Goal: Task Accomplishment & Management: Manage account settings

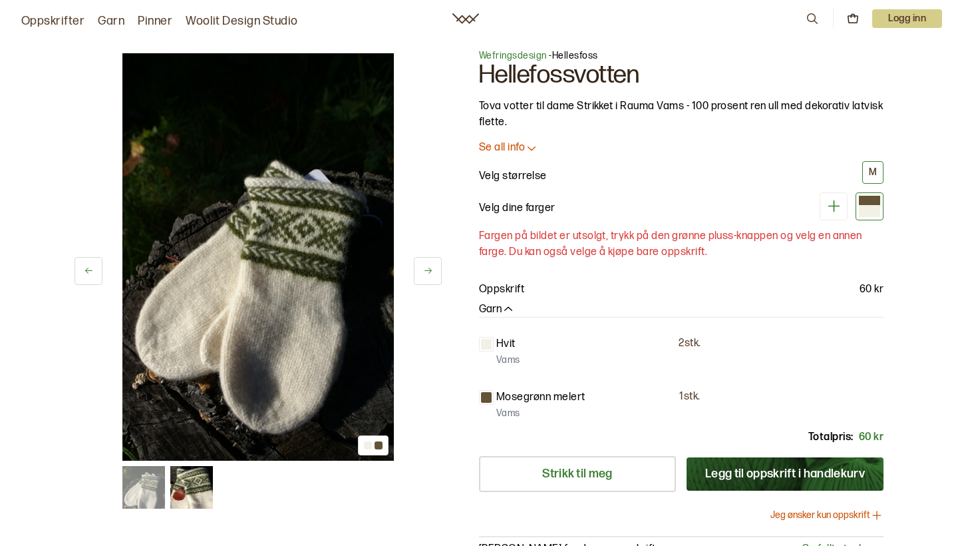
scroll to position [17, 0]
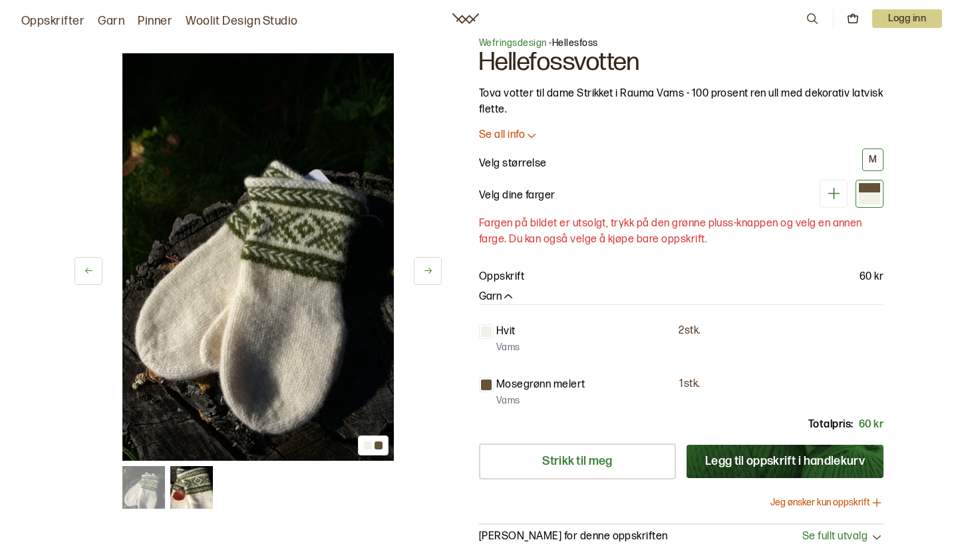
click at [436, 273] on button at bounding box center [428, 271] width 28 height 28
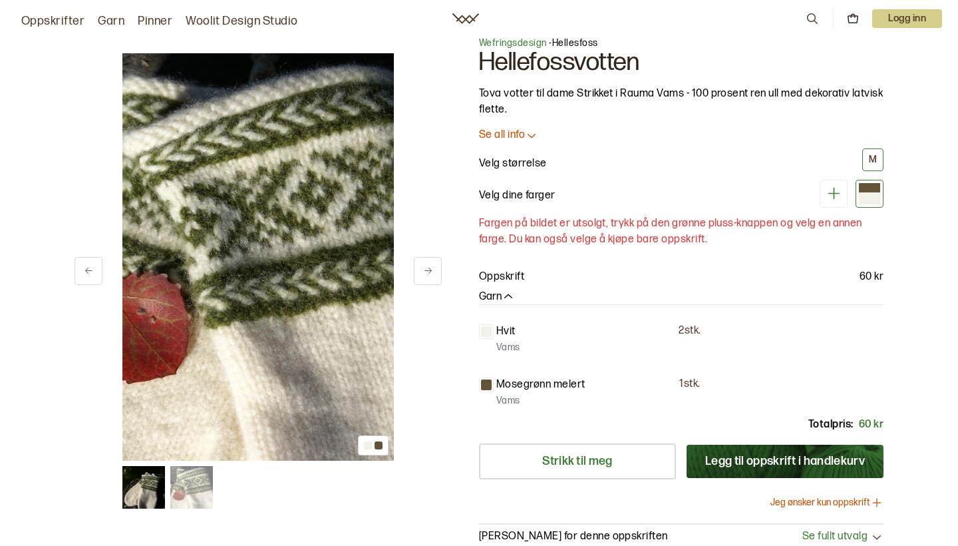
click at [436, 274] on button at bounding box center [428, 271] width 28 height 28
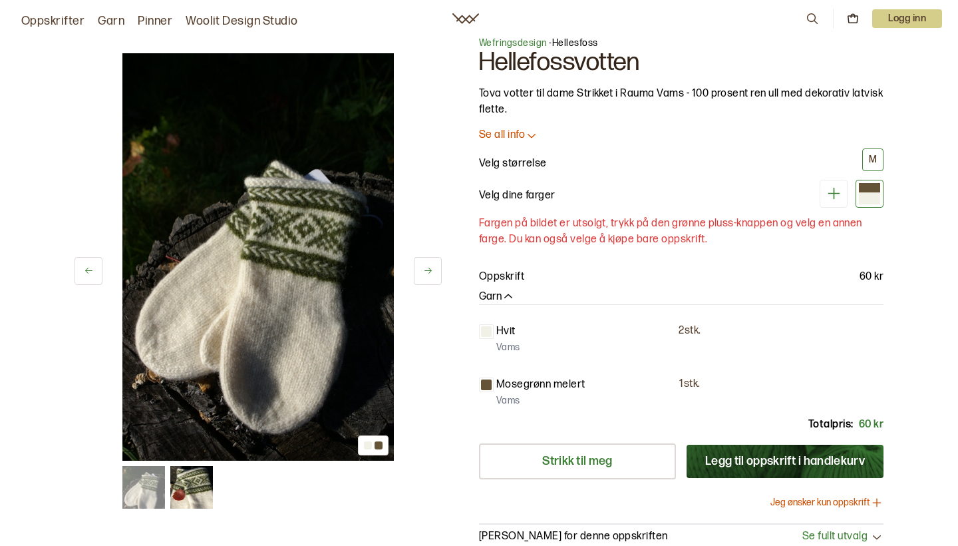
click at [824, 189] on button at bounding box center [834, 194] width 28 height 28
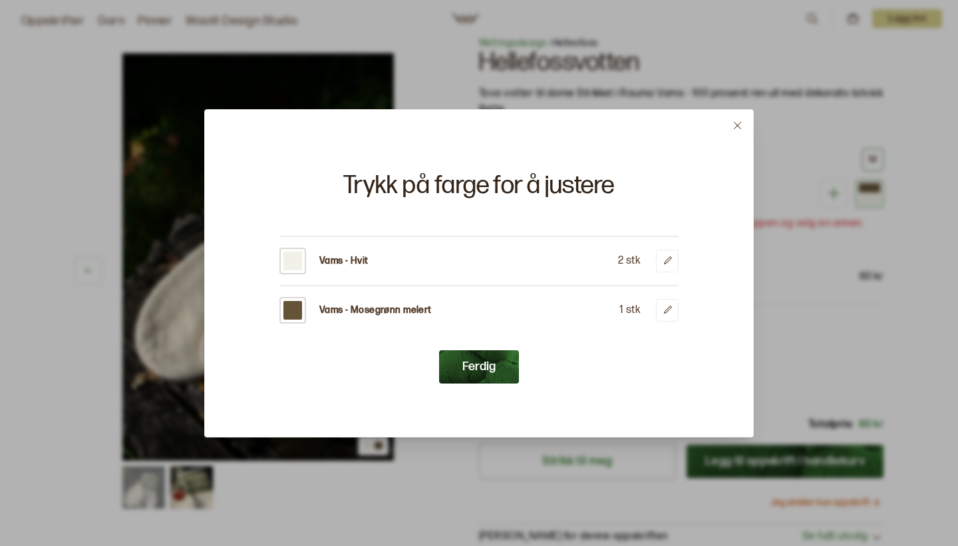
click at [735, 124] on icon at bounding box center [738, 125] width 10 height 10
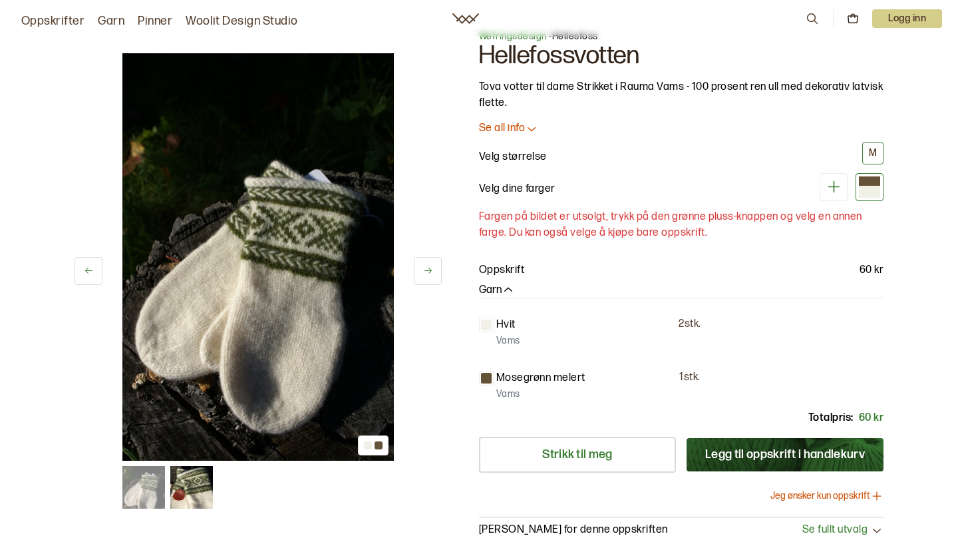
scroll to position [143, 0]
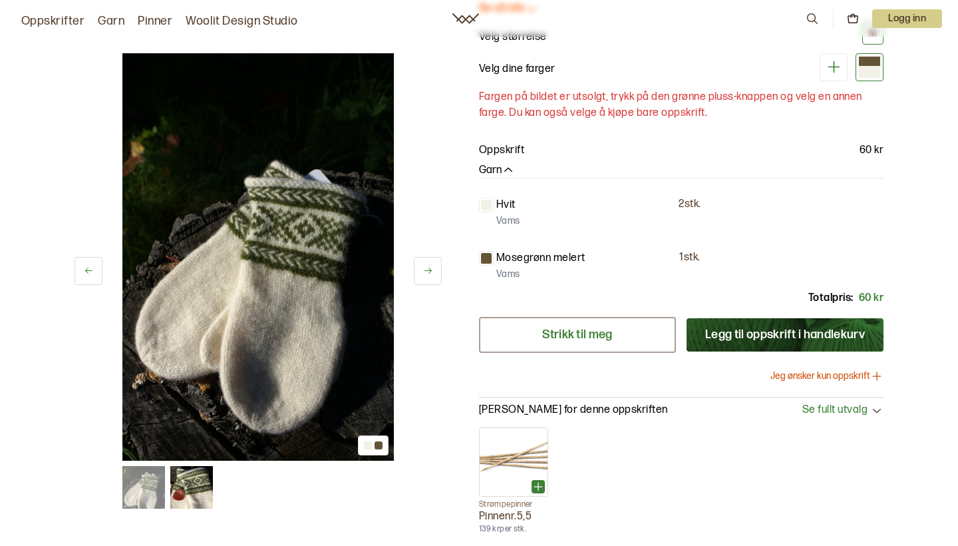
click at [626, 327] on link "Strikk til meg" at bounding box center [577, 335] width 197 height 36
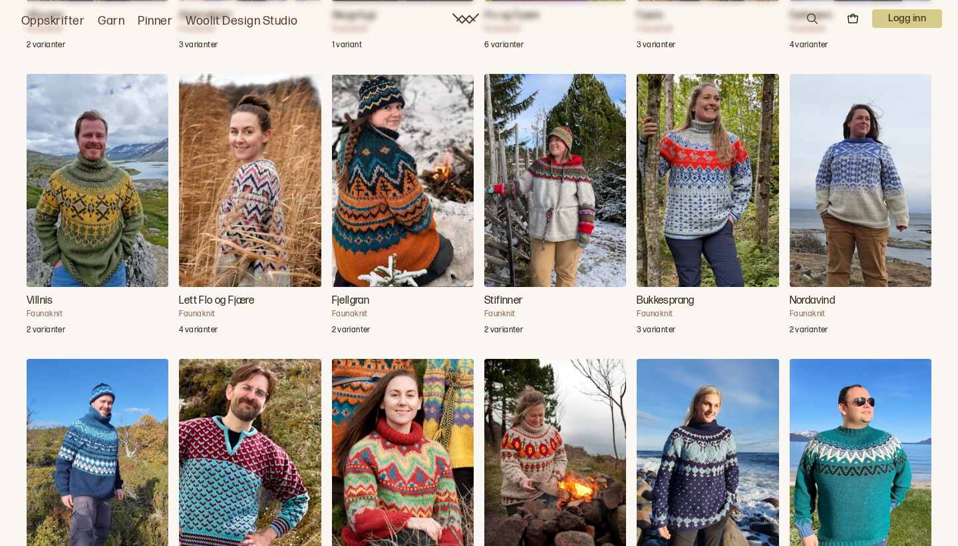
scroll to position [1140, 0]
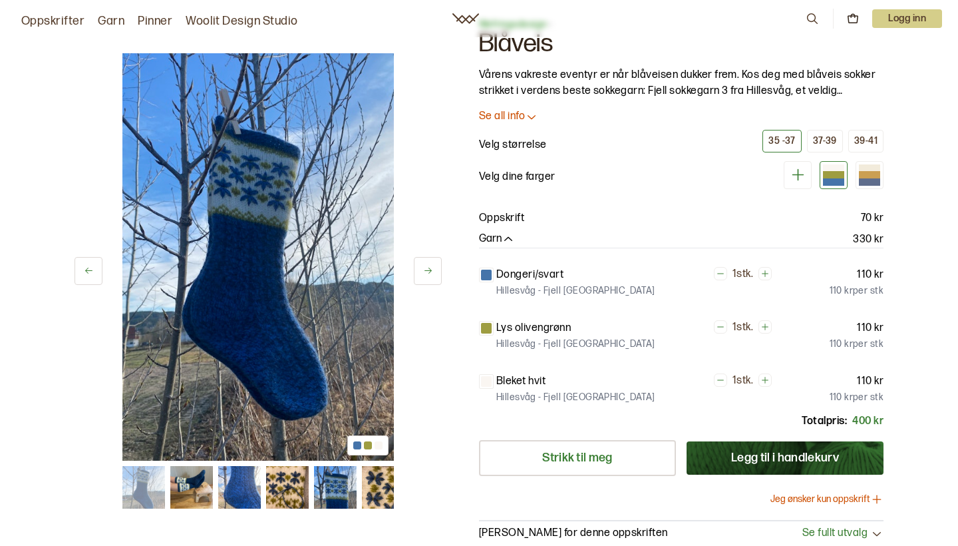
scroll to position [33, 0]
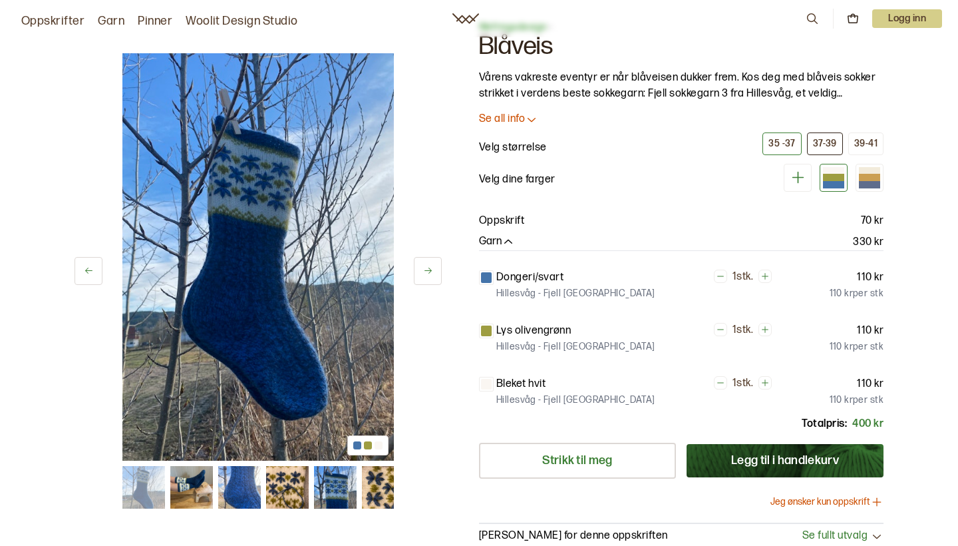
click at [834, 138] on div "37-39" at bounding box center [825, 144] width 24 height 12
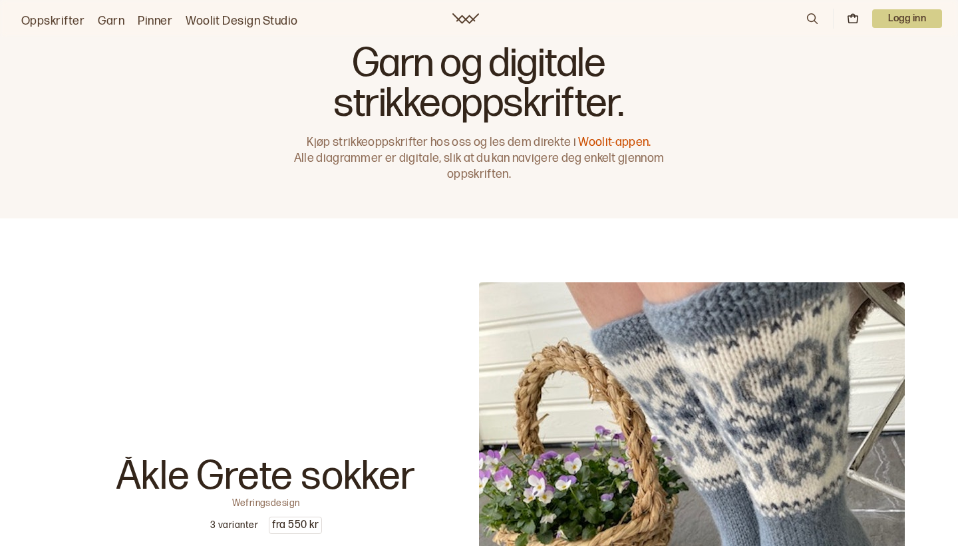
click at [64, 25] on link "Oppskrifter" at bounding box center [52, 21] width 63 height 19
click at [897, 28] on div "0 Logg inn" at bounding box center [873, 19] width 137 height 20
click at [899, 20] on p "Logg inn" at bounding box center [907, 18] width 70 height 19
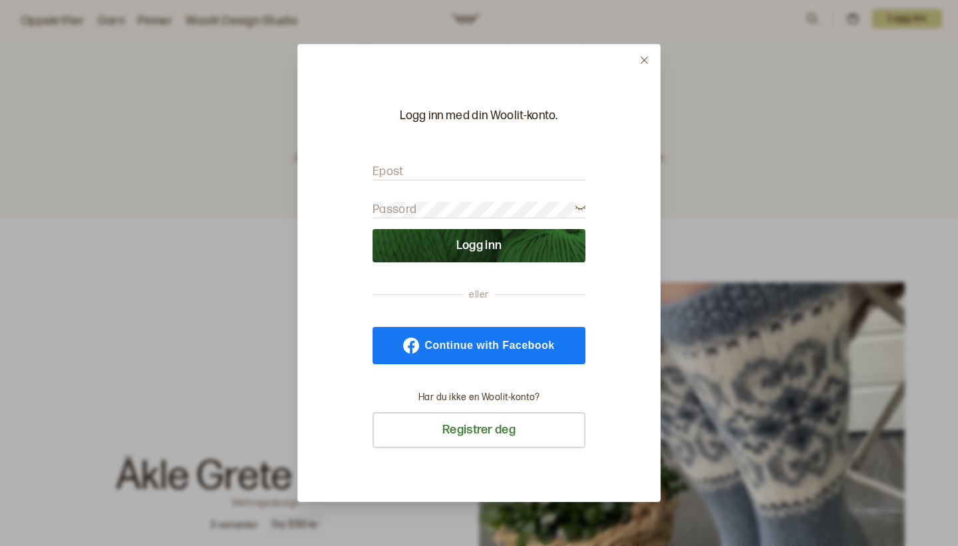
click at [526, 337] on link "Continue with Facebook" at bounding box center [479, 345] width 213 height 37
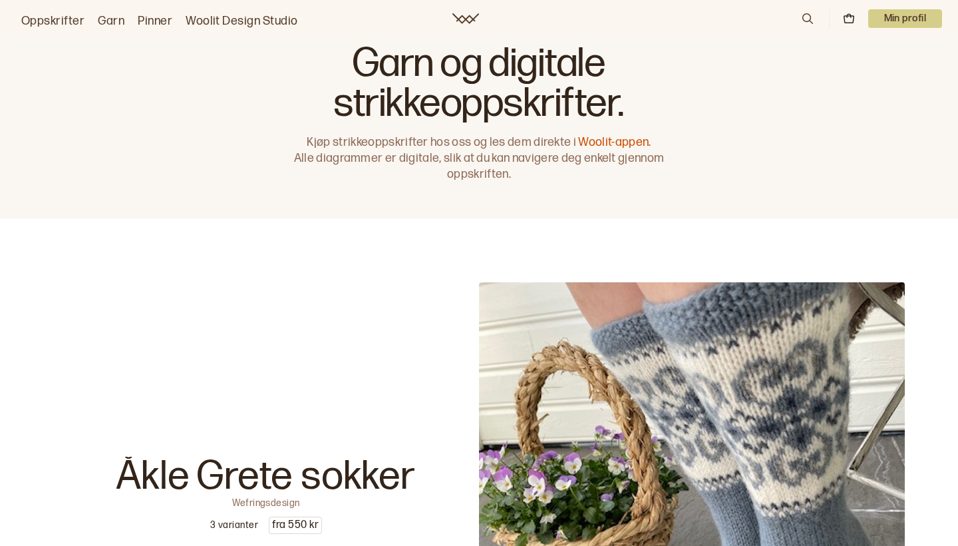
click at [923, 10] on p "Min profil" at bounding box center [905, 18] width 75 height 19
click at [899, 37] on div "Garn og digitale strikkeoppskrifter. Kjøp strikkeoppskrifter hos oss og les dem…" at bounding box center [479, 109] width 958 height 218
click at [897, 15] on p "Min profil" at bounding box center [905, 18] width 75 height 19
click at [881, 53] on div "Profil" at bounding box center [888, 54] width 105 height 27
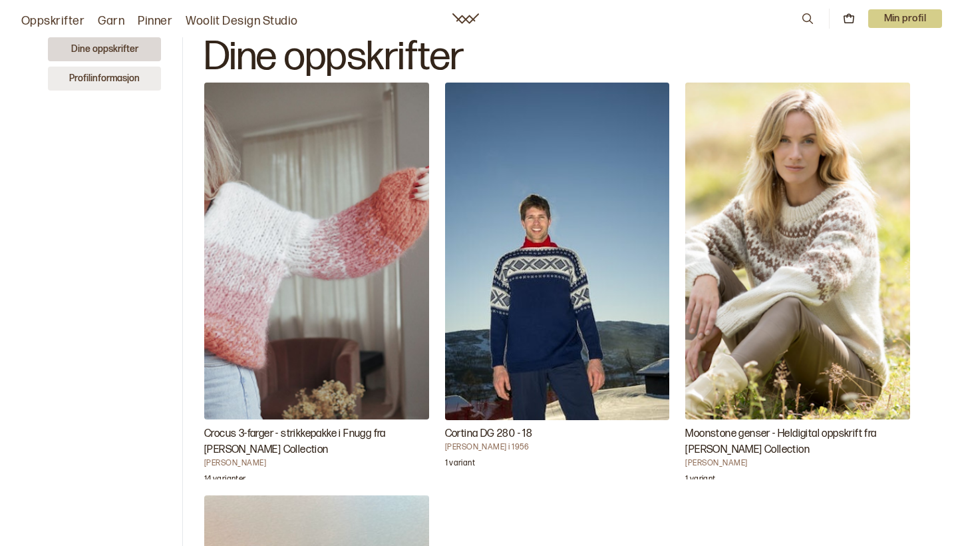
click at [107, 73] on button "Profilinformasjon" at bounding box center [104, 79] width 113 height 24
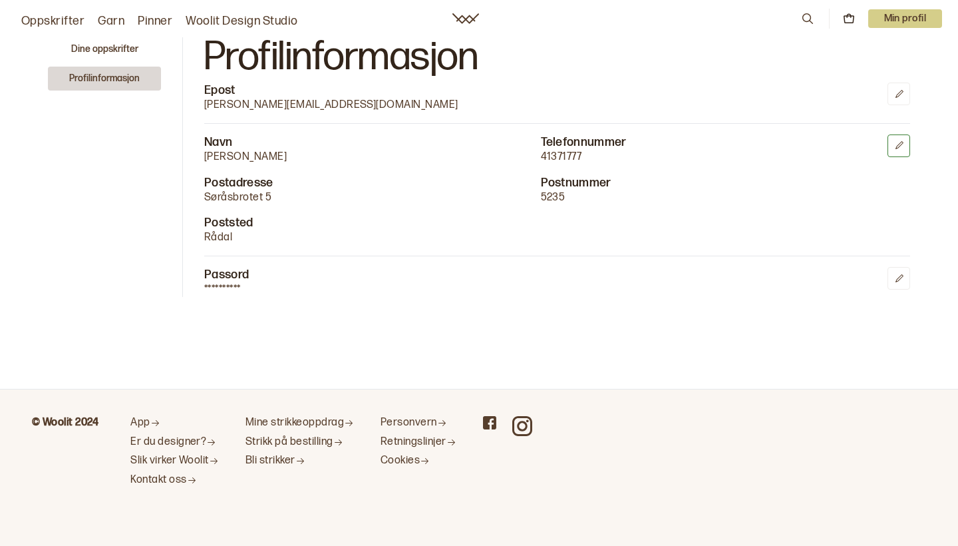
click at [898, 144] on icon at bounding box center [900, 145] width 8 height 8
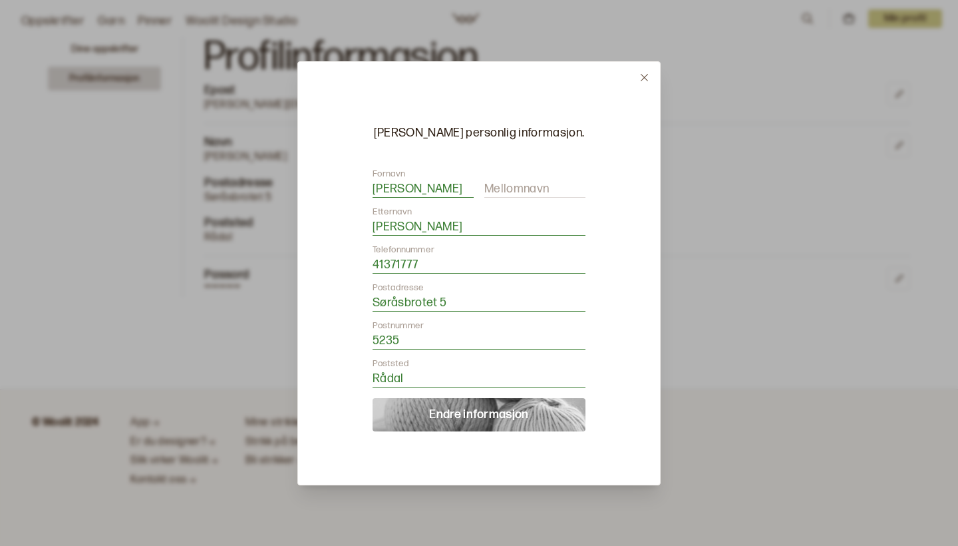
drag, startPoint x: 458, startPoint y: 297, endPoint x: 345, endPoint y: 305, distance: 112.7
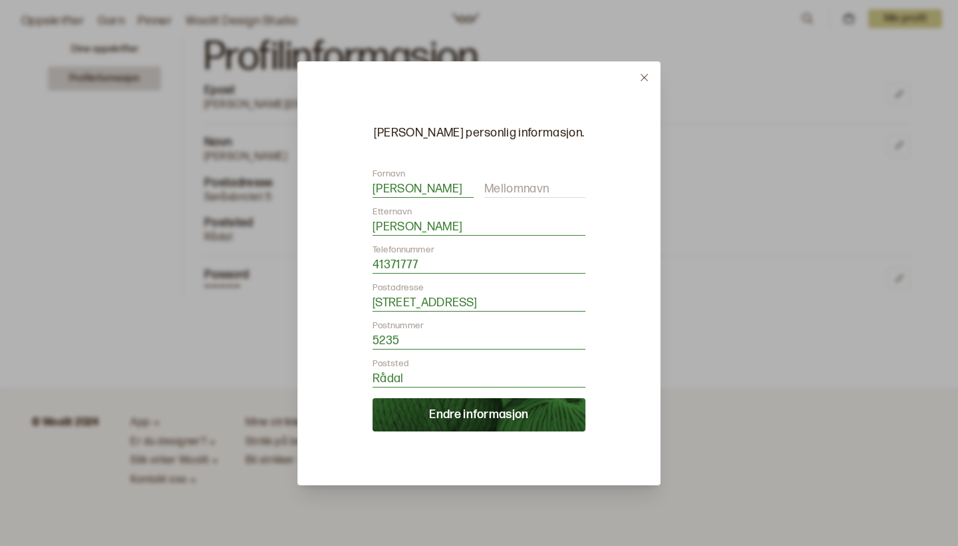
type input "Ekebergveien 33"
click at [391, 341] on input "5235" at bounding box center [479, 341] width 213 height 17
type input "0196"
click at [394, 375] on input "Rådal" at bounding box center [479, 379] width 213 height 17
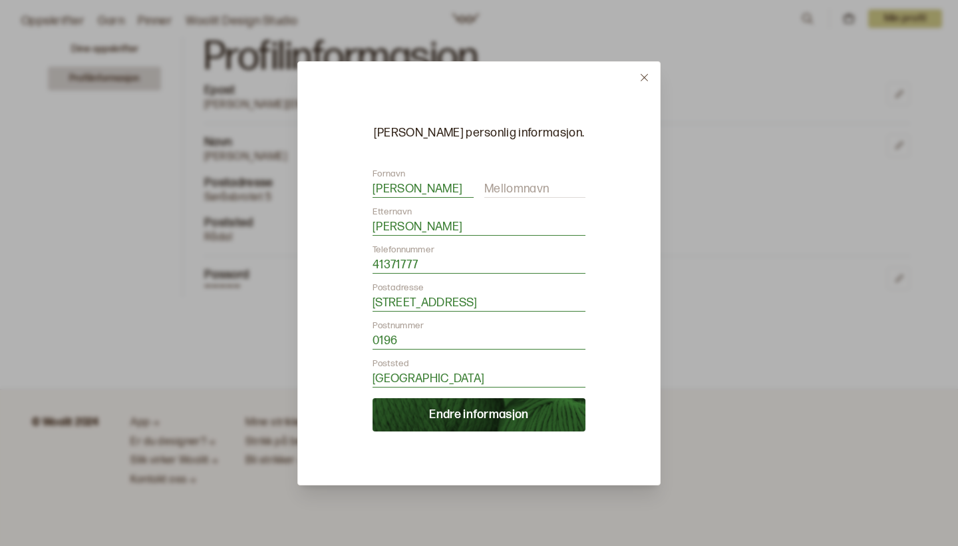
type input "Oslo"
click at [453, 413] on button "Endre informasjon" at bounding box center [479, 414] width 213 height 33
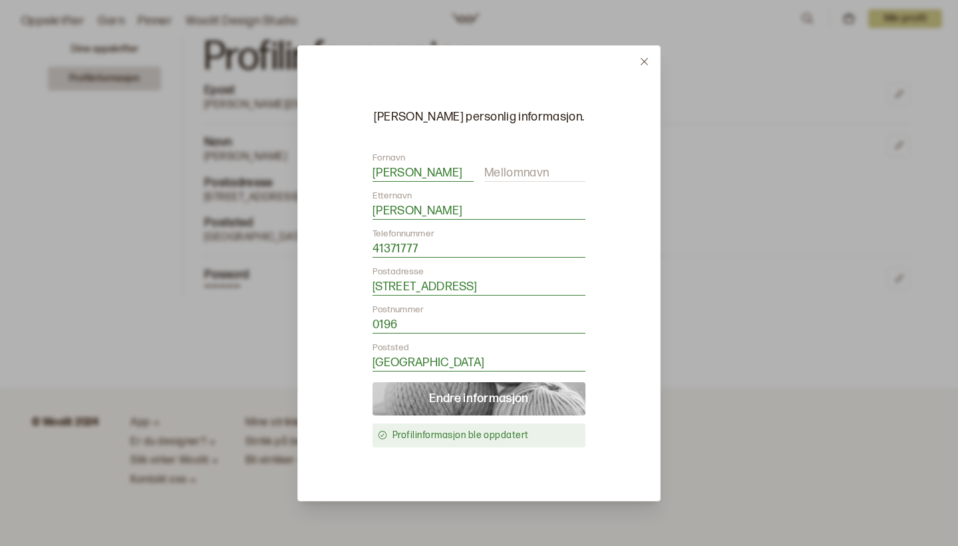
click at [705, 371] on div at bounding box center [479, 273] width 958 height 546
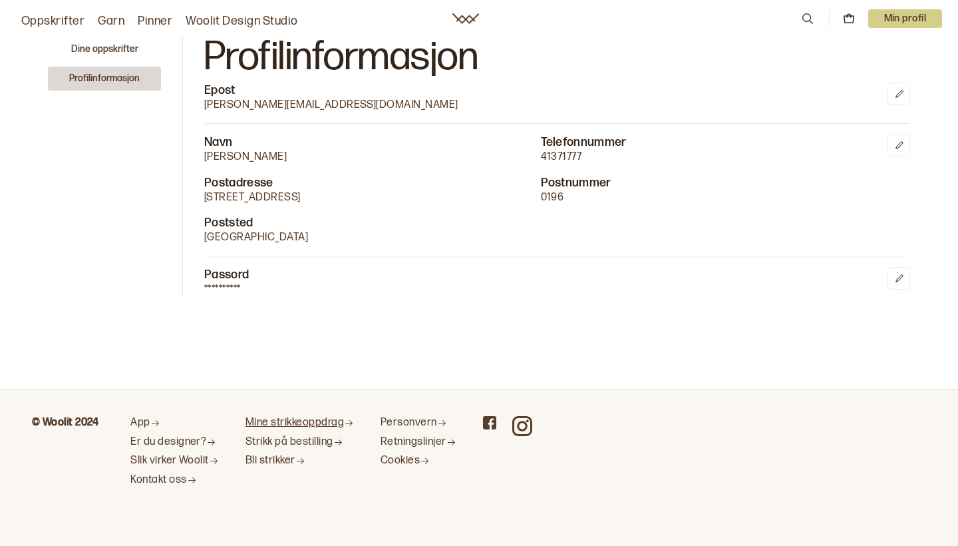
click at [265, 428] on link "Mine strikkeoppdrag" at bounding box center [300, 423] width 108 height 14
